Goal: Task Accomplishment & Management: Manage account settings

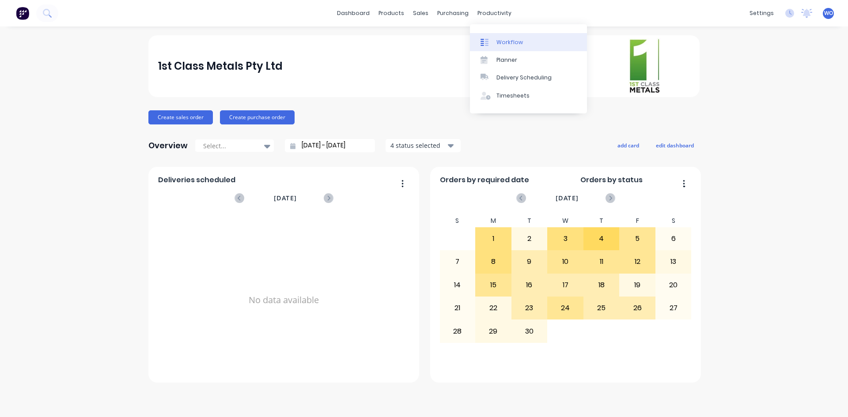
click at [499, 43] on div "Workflow" at bounding box center [509, 42] width 26 height 8
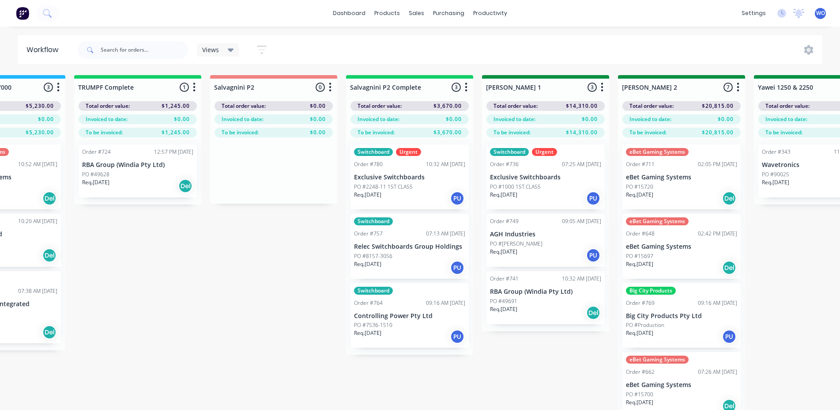
scroll to position [0, 1033]
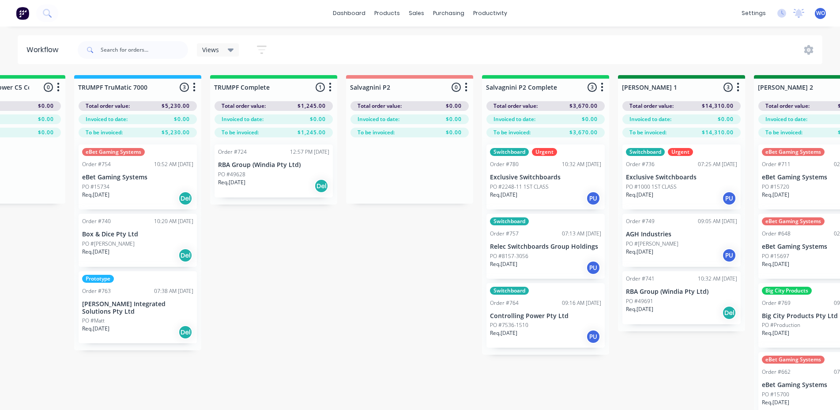
click at [272, 186] on div "Req. [DATE] Del" at bounding box center [273, 185] width 111 height 15
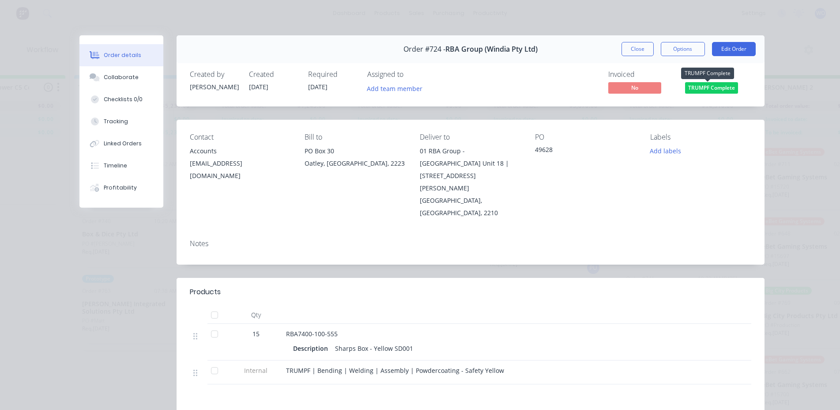
click at [712, 90] on span "TRUMPF Complete" at bounding box center [711, 87] width 53 height 11
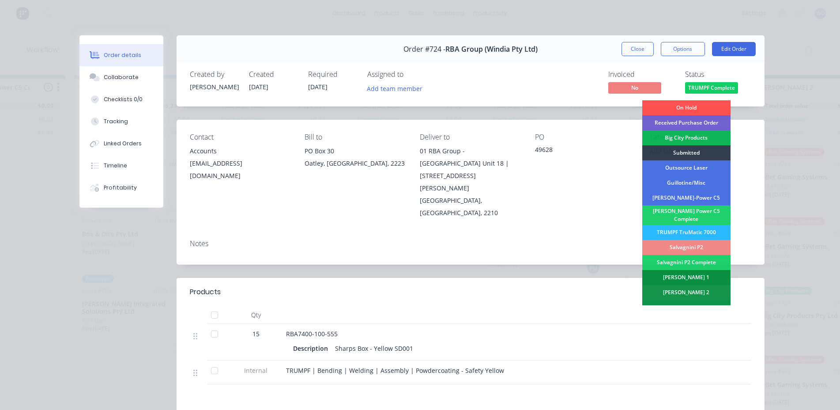
click at [697, 270] on div "[PERSON_NAME] 1" at bounding box center [687, 277] width 88 height 15
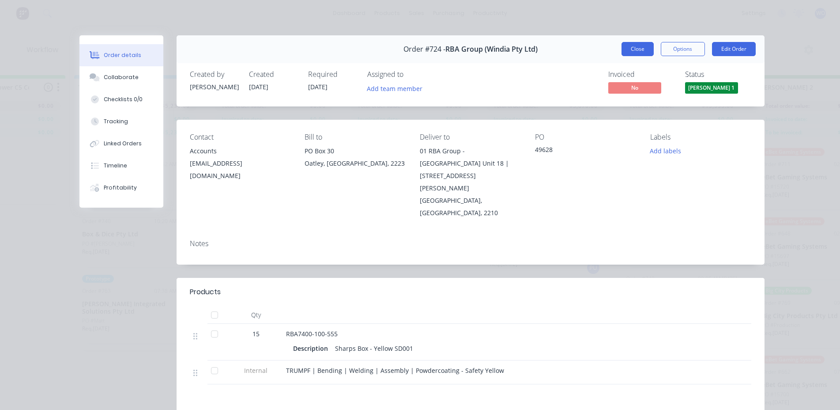
click at [636, 52] on button "Close" at bounding box center [638, 49] width 32 height 14
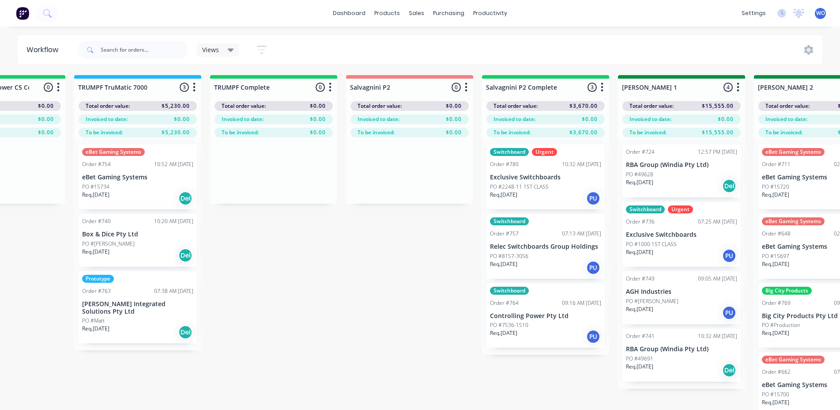
click at [553, 177] on p "Exclusive Switchboards" at bounding box center [545, 178] width 111 height 8
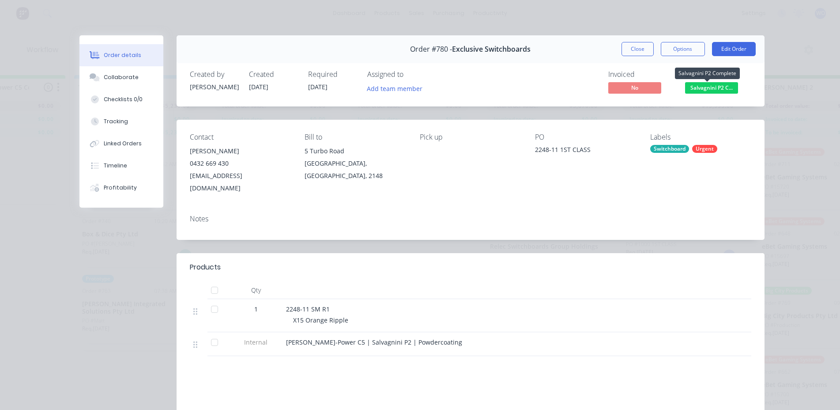
click at [716, 92] on span "Salvagnini P2 C..." at bounding box center [711, 87] width 53 height 11
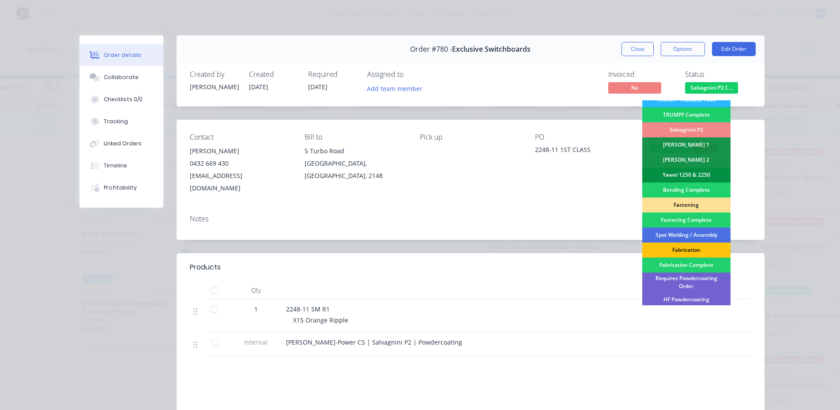
scroll to position [221, 0]
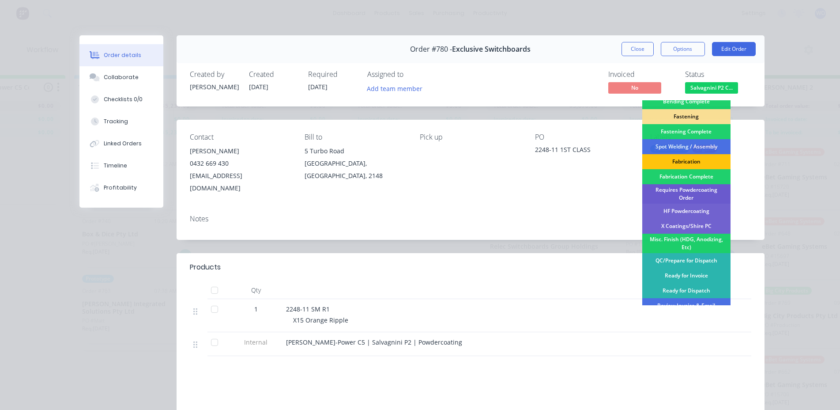
click at [689, 189] on div "Requires Powdercoating Order" at bounding box center [687, 193] width 88 height 19
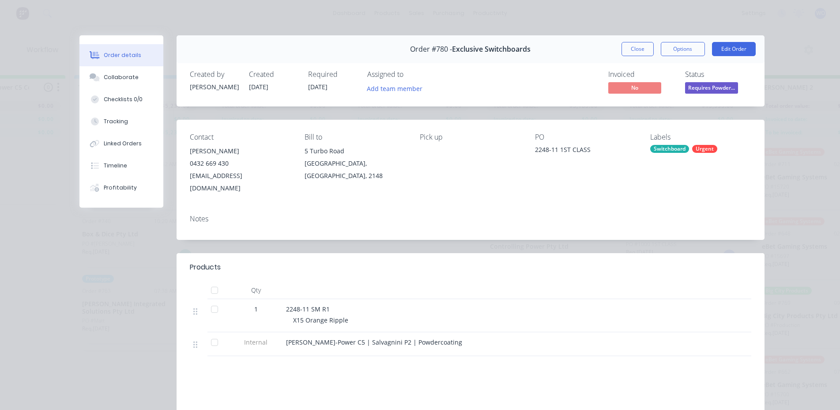
click at [634, 40] on div "Order #780 - Exclusive Switchboards Close Options Edit Order" at bounding box center [471, 49] width 588 height 28
click at [638, 47] on button "Close" at bounding box center [638, 49] width 32 height 14
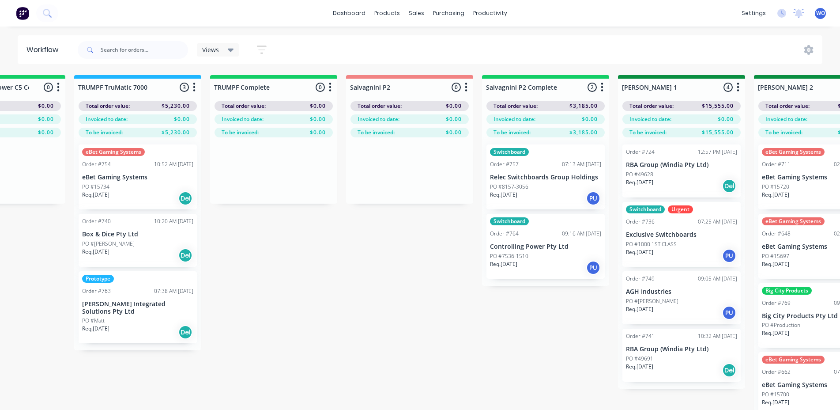
click at [555, 170] on div "Switchboard Order #757 07:13 AM [DATE] Relec Switchboards Group Holdings PO #81…" at bounding box center [546, 176] width 118 height 65
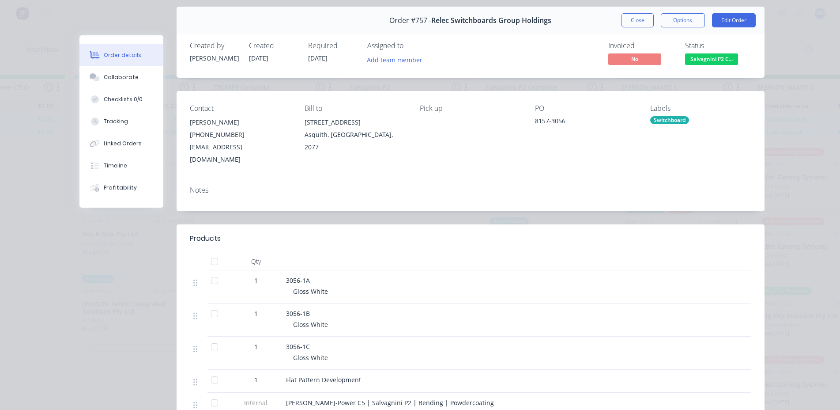
scroll to position [0, 0]
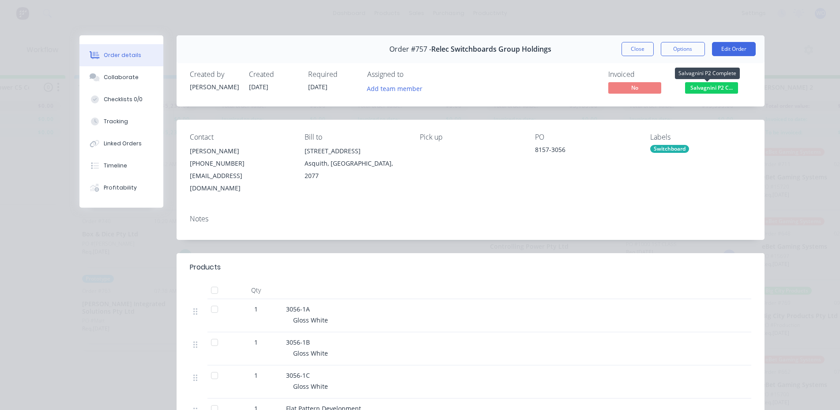
click at [699, 92] on span "Salvagnini P2 C..." at bounding box center [711, 87] width 53 height 11
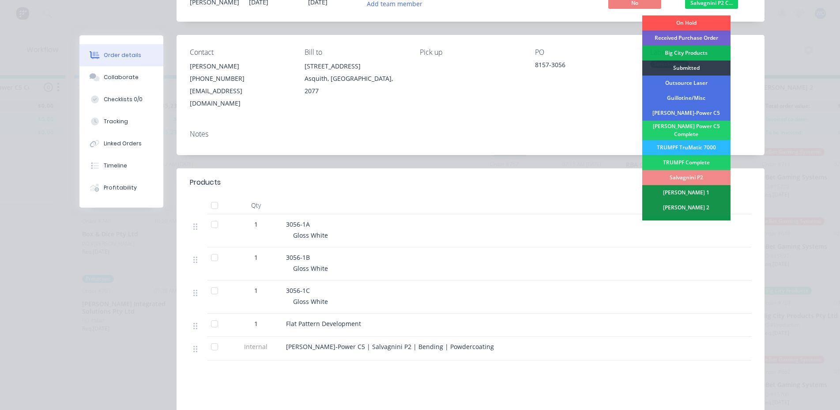
scroll to position [88, 0]
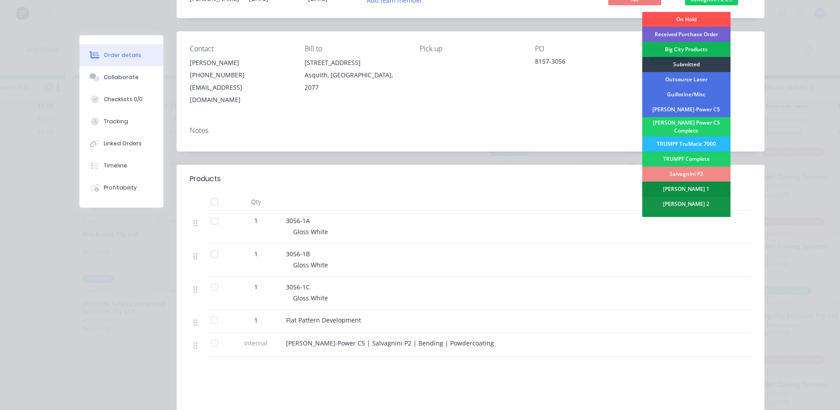
click at [697, 187] on div "[PERSON_NAME] 1" at bounding box center [687, 189] width 88 height 15
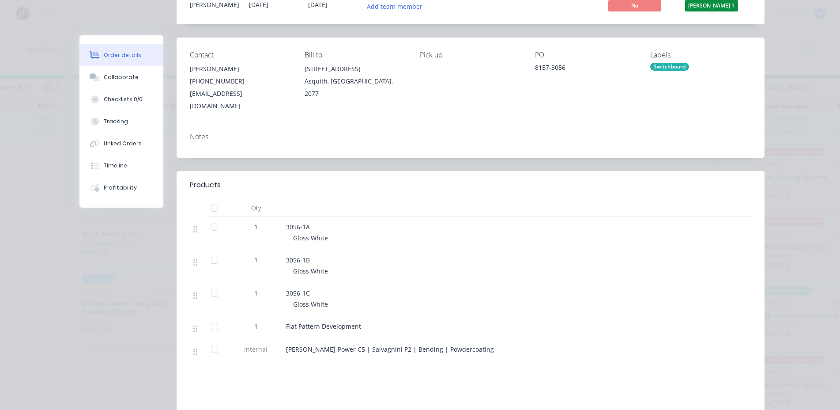
scroll to position [0, 0]
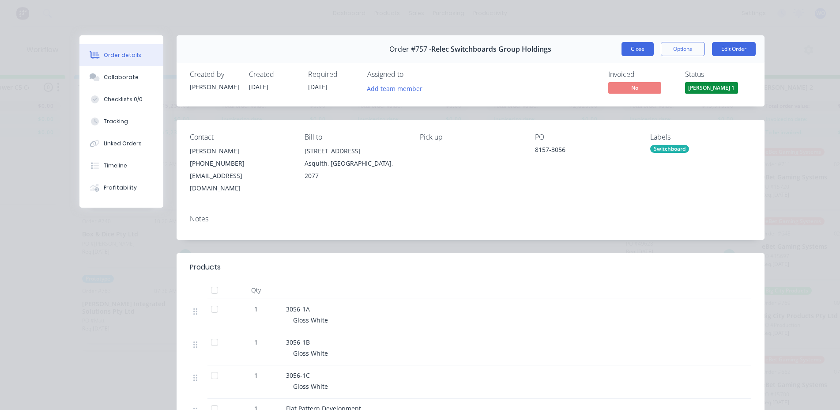
click at [635, 51] on button "Close" at bounding box center [638, 49] width 32 height 14
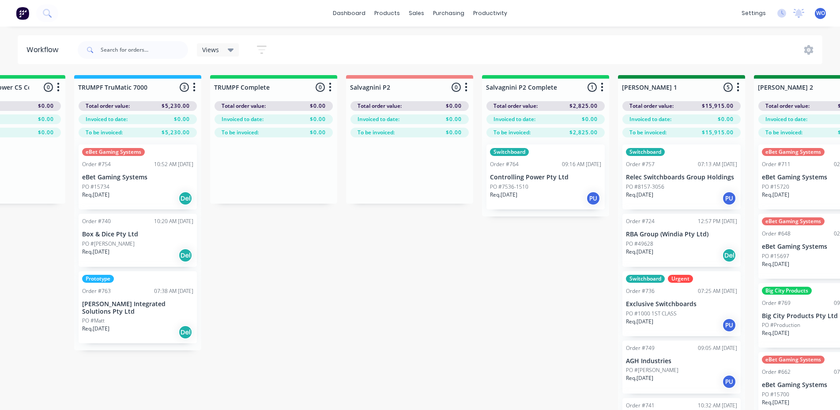
click at [543, 166] on div "Order #764 09:16 AM [DATE]" at bounding box center [545, 164] width 111 height 8
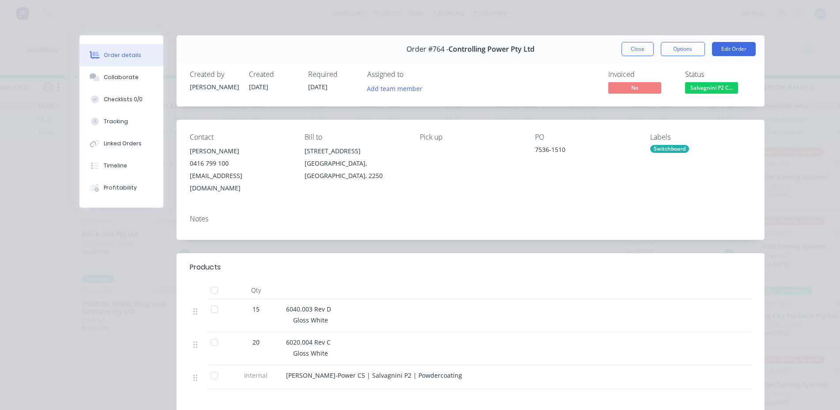
click at [715, 95] on button "Salvagnini P2 C..." at bounding box center [711, 88] width 53 height 13
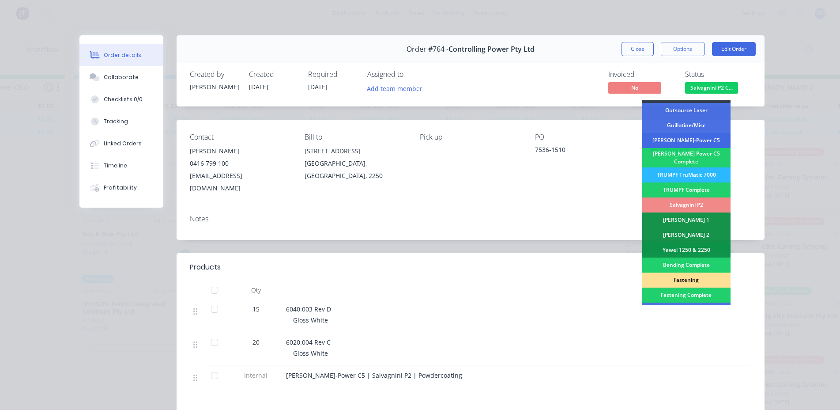
scroll to position [132, 0]
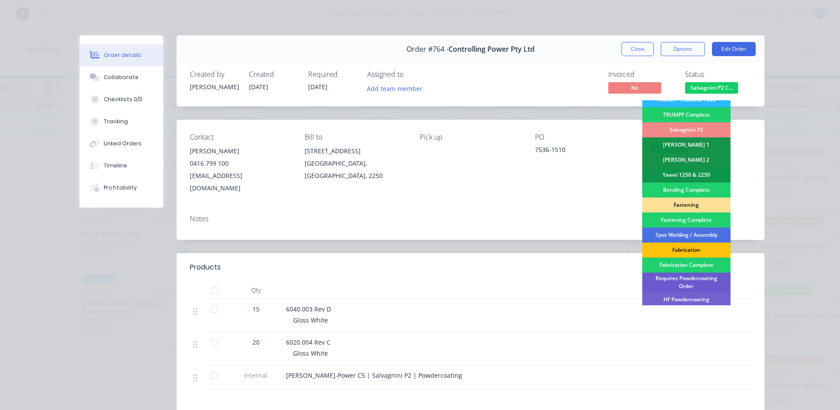
click at [691, 281] on div "Requires Powdercoating Order" at bounding box center [687, 281] width 88 height 19
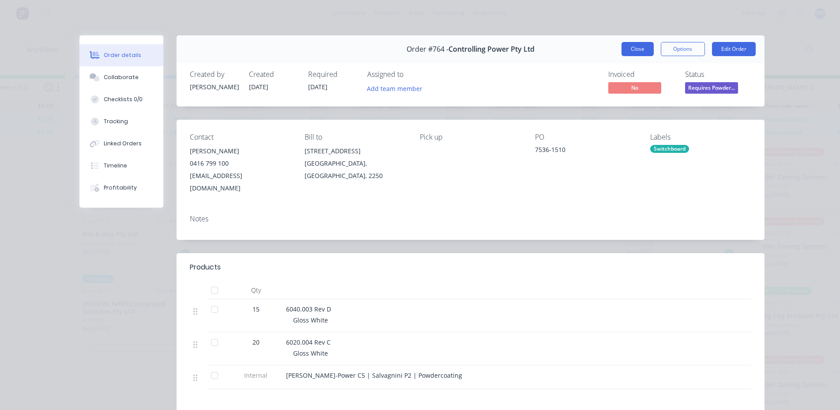
click at [622, 44] on button "Close" at bounding box center [638, 49] width 32 height 14
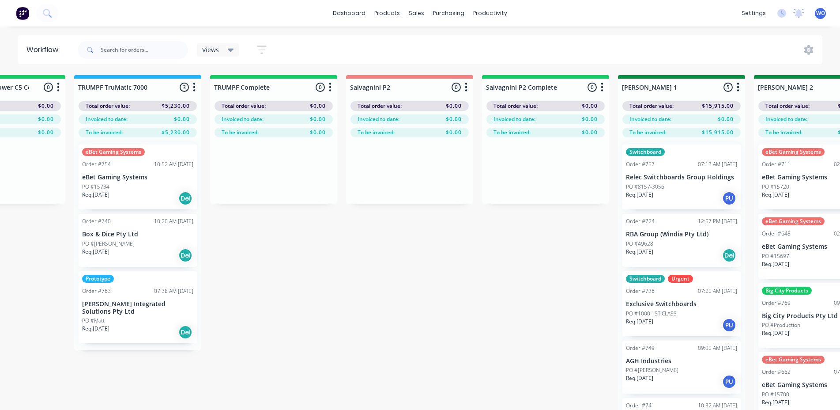
drag, startPoint x: 493, startPoint y: 251, endPoint x: 483, endPoint y: 271, distance: 22.9
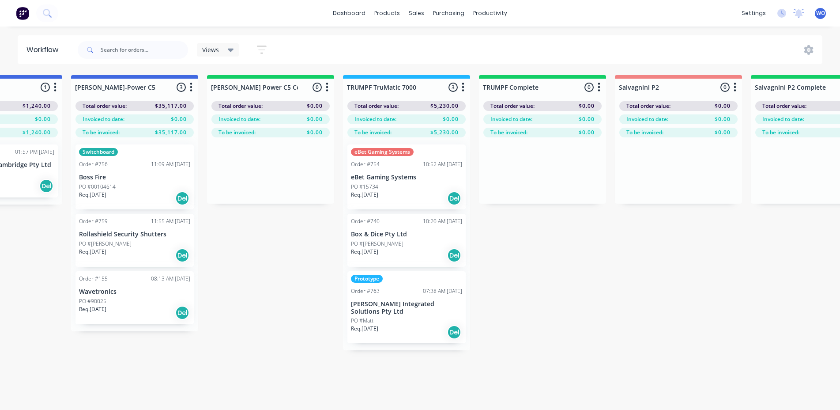
scroll to position [0, 766]
